Goal: Task Accomplishment & Management: Complete application form

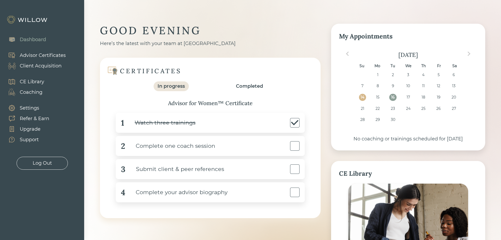
scroll to position [28, 0]
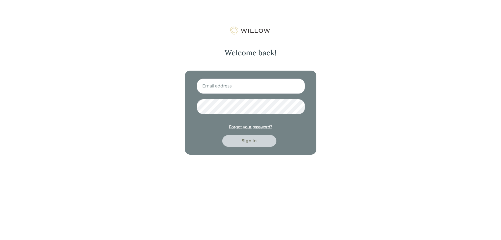
click at [232, 88] on input at bounding box center [251, 85] width 108 height 15
type input "[EMAIL_ADDRESS][DOMAIN_NAME]"
click at [222, 135] on button "Sign in" at bounding box center [249, 141] width 54 height 12
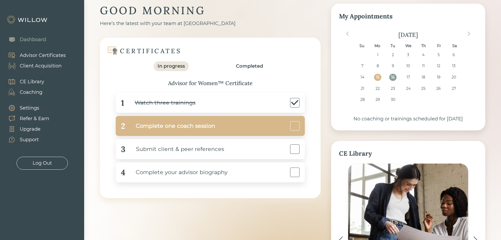
scroll to position [53, 0]
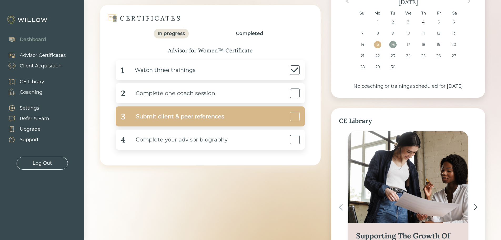
click at [173, 121] on div "Submit client & peer references" at bounding box center [174, 116] width 99 height 12
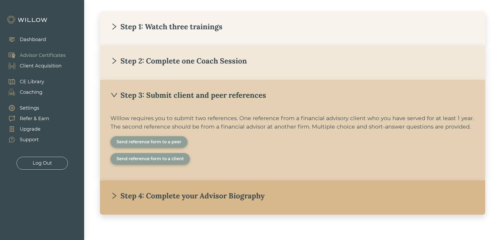
scroll to position [115, 0]
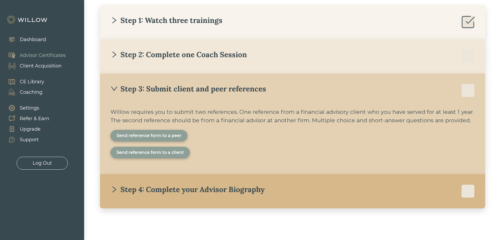
click at [177, 152] on div "Send reference form to a client" at bounding box center [150, 152] width 67 height 6
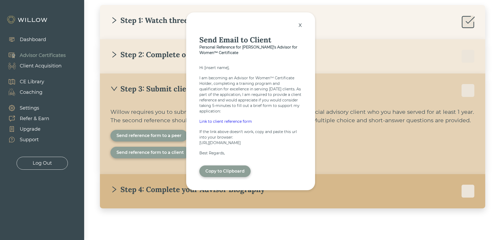
click at [302, 24] on div "x" at bounding box center [300, 25] width 9 height 12
